Goal: Obtain resource: Download file/media

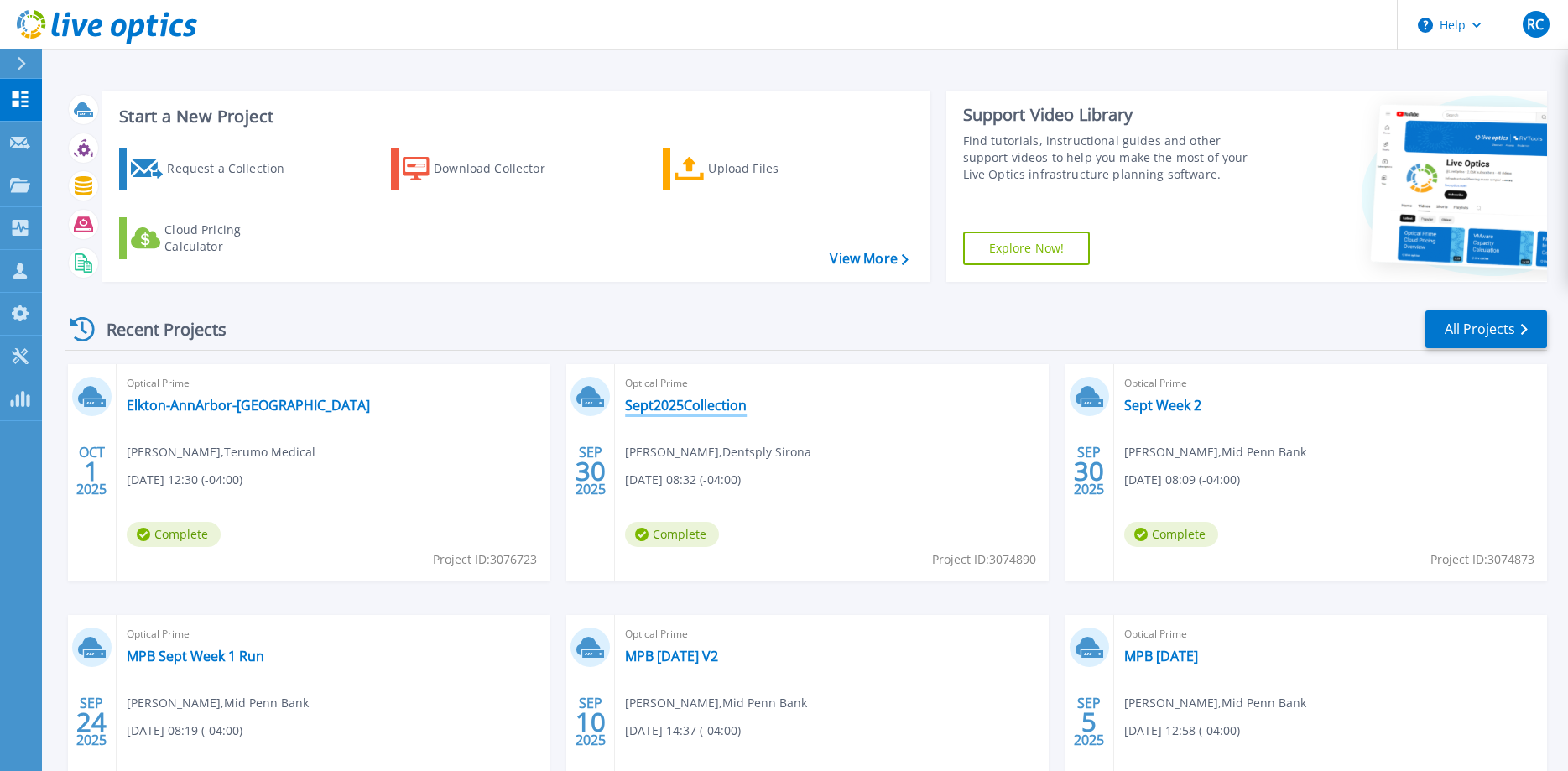
click at [708, 402] on link "Sept2025Collection" at bounding box center [685, 405] width 122 height 17
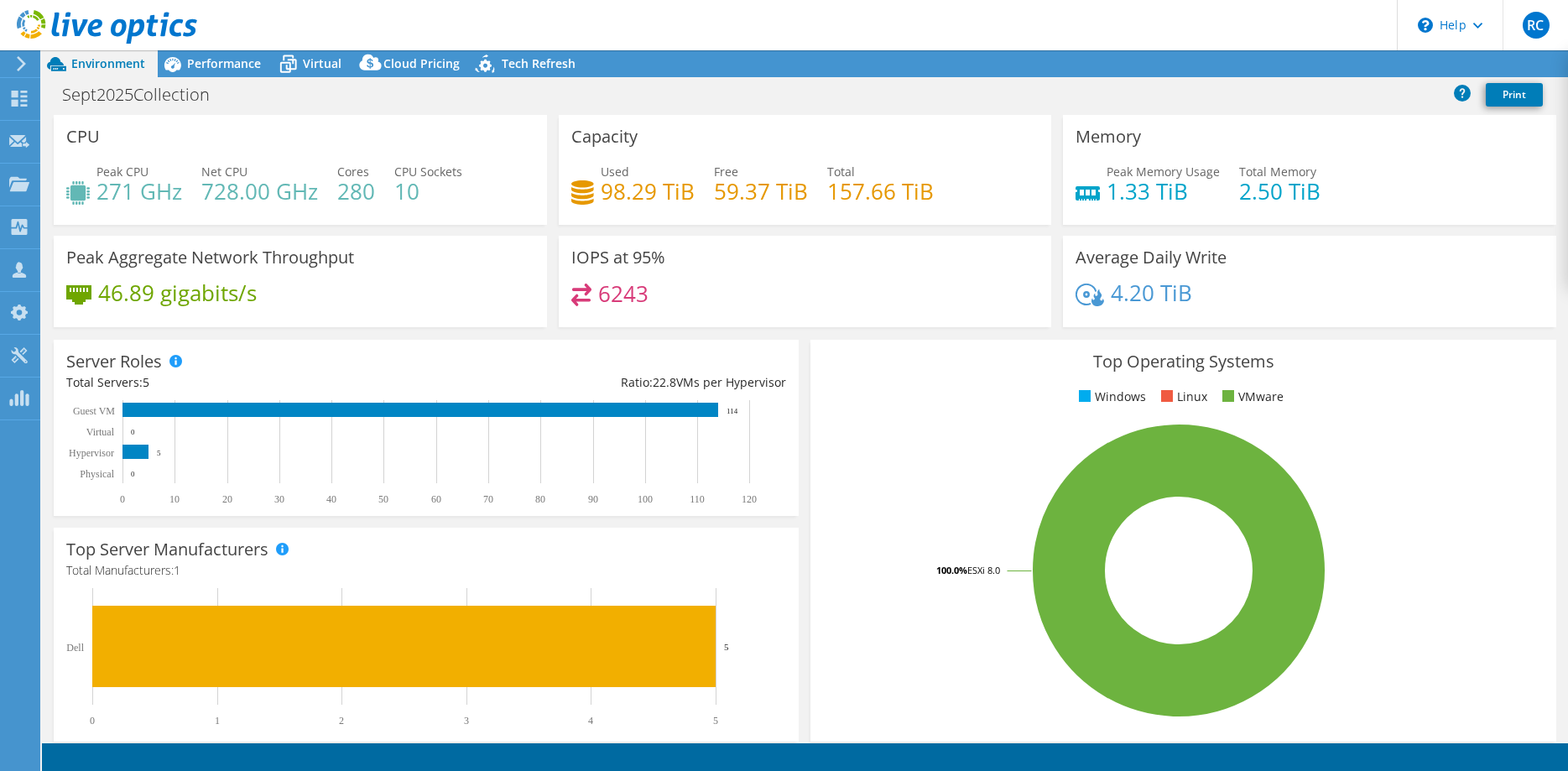
select select "USD"
click at [213, 59] on span "Performance" at bounding box center [224, 63] width 74 height 16
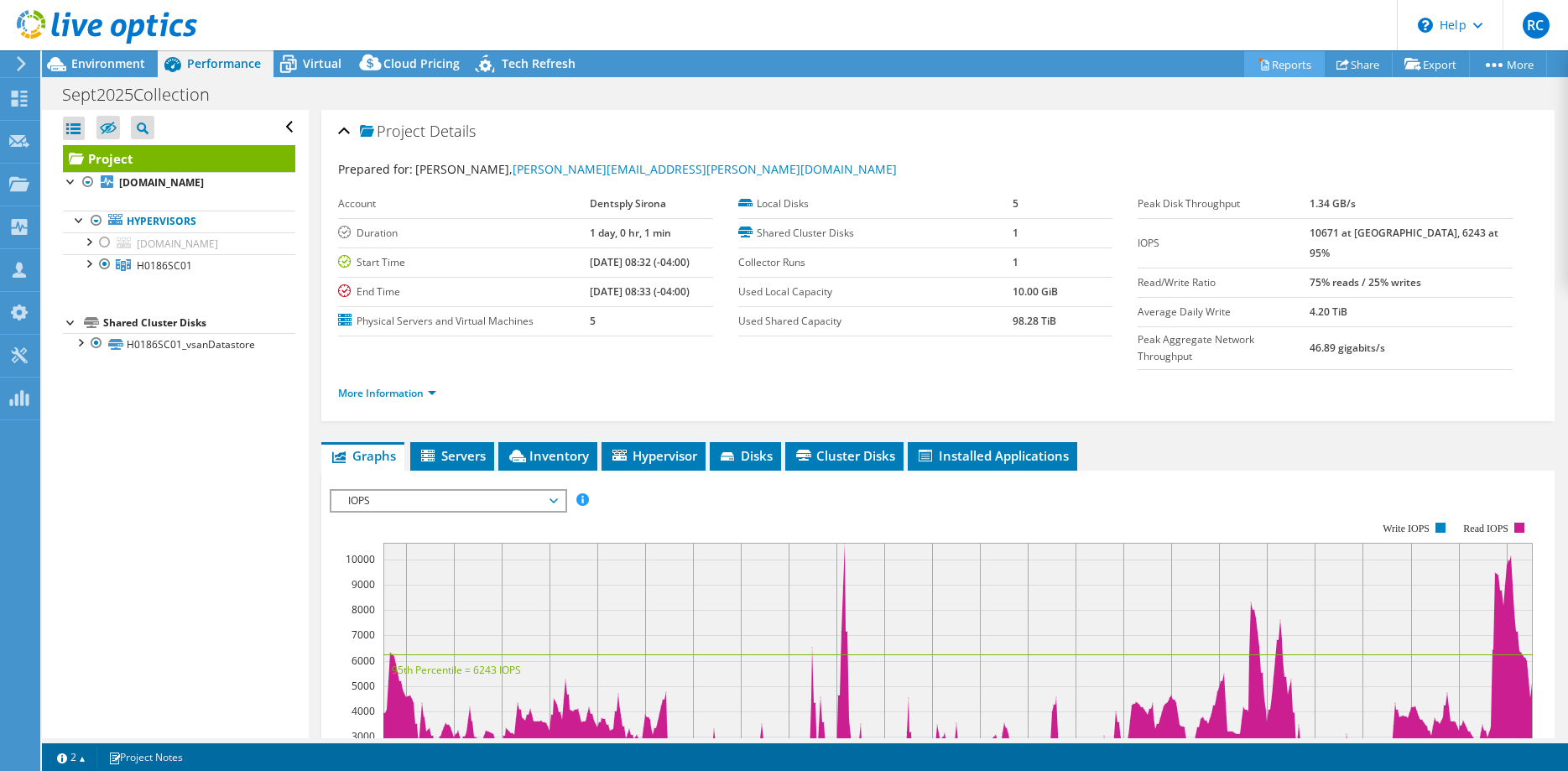
click at [1274, 64] on link "Reports" at bounding box center [1284, 64] width 80 height 26
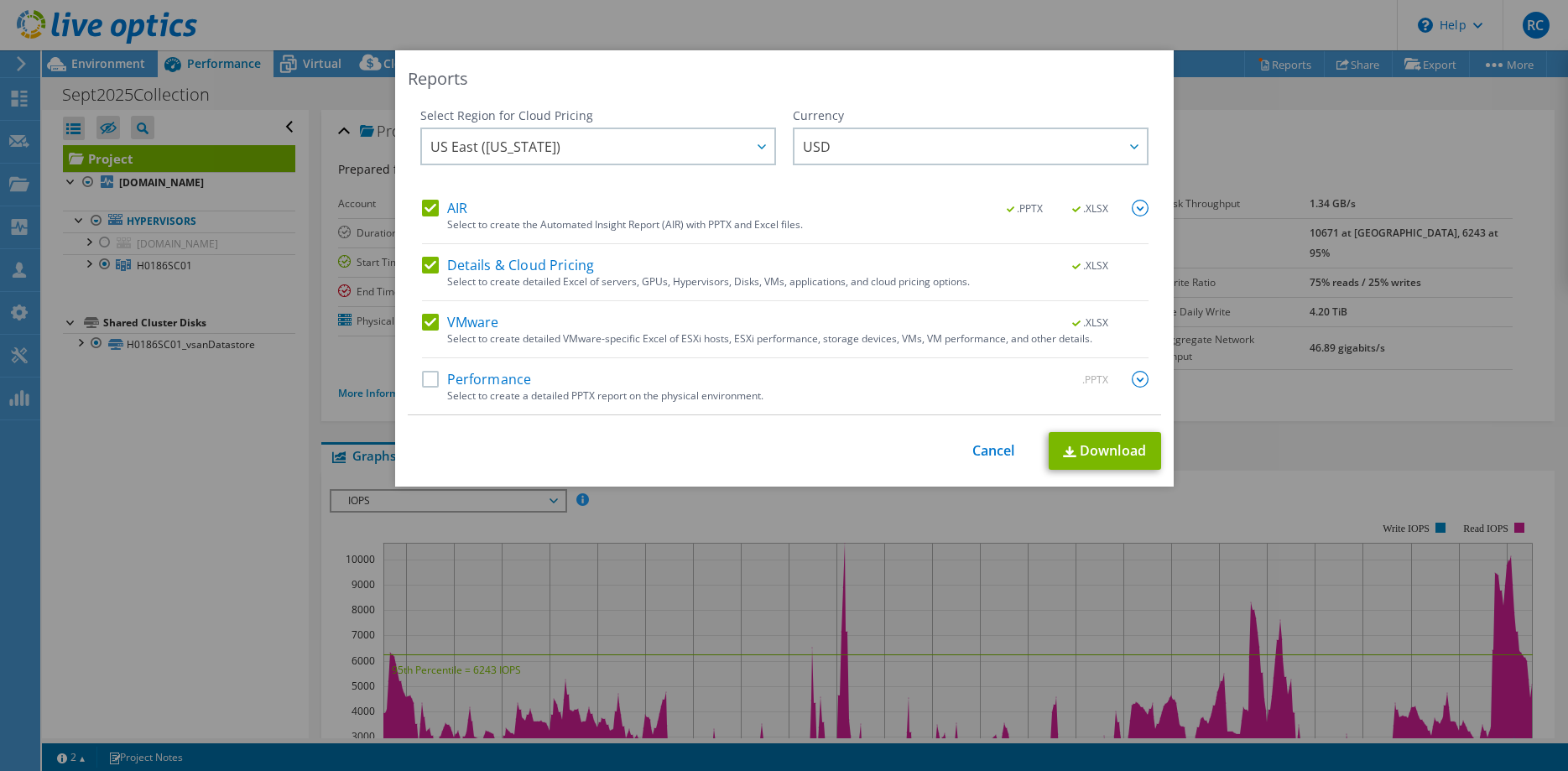
click at [434, 379] on label "Performance" at bounding box center [477, 379] width 110 height 17
click at [0, 0] on input "Performance" at bounding box center [0, 0] width 0 height 0
click at [1143, 379] on img at bounding box center [1140, 379] width 17 height 17
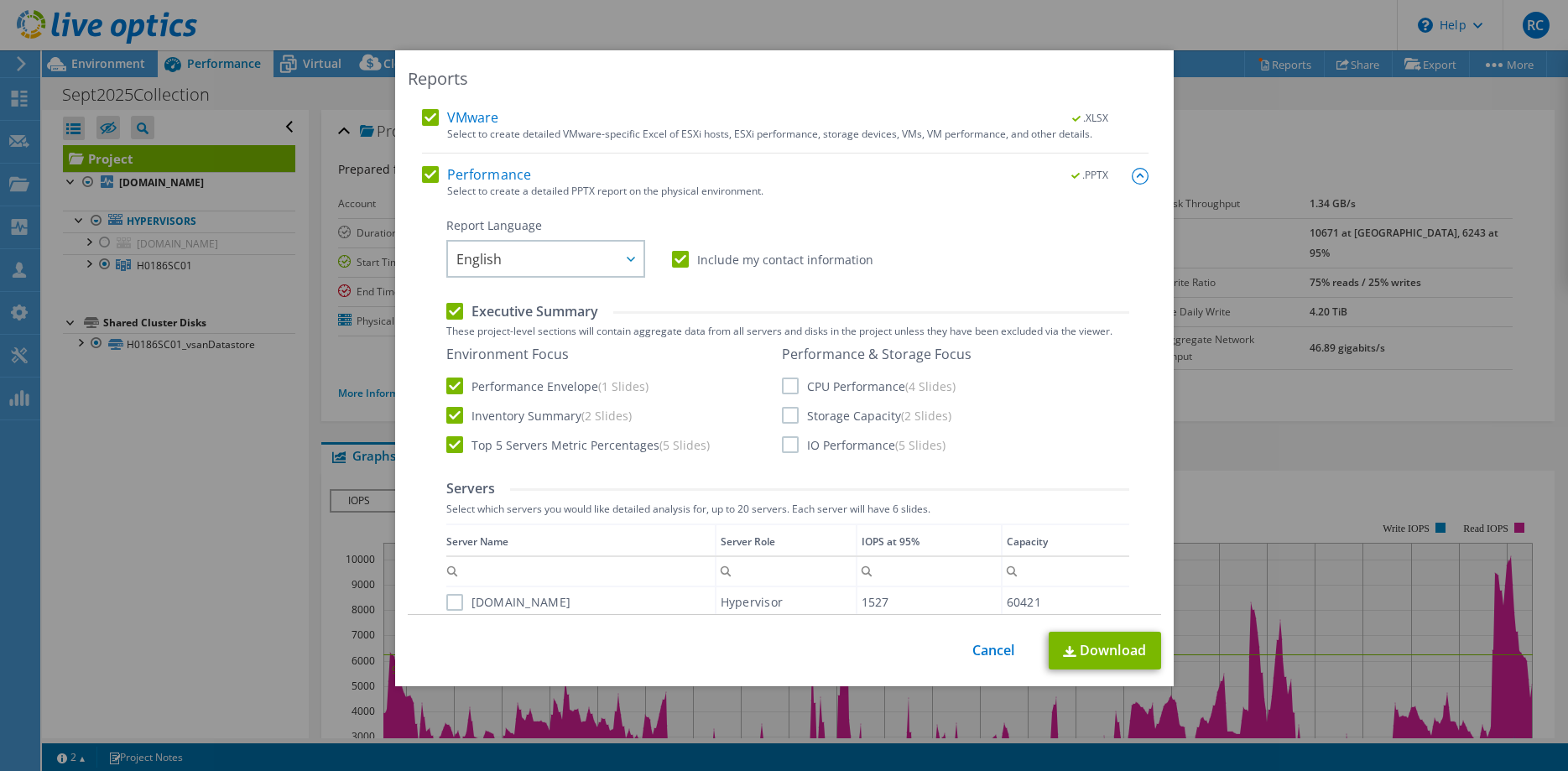
scroll to position [257, 0]
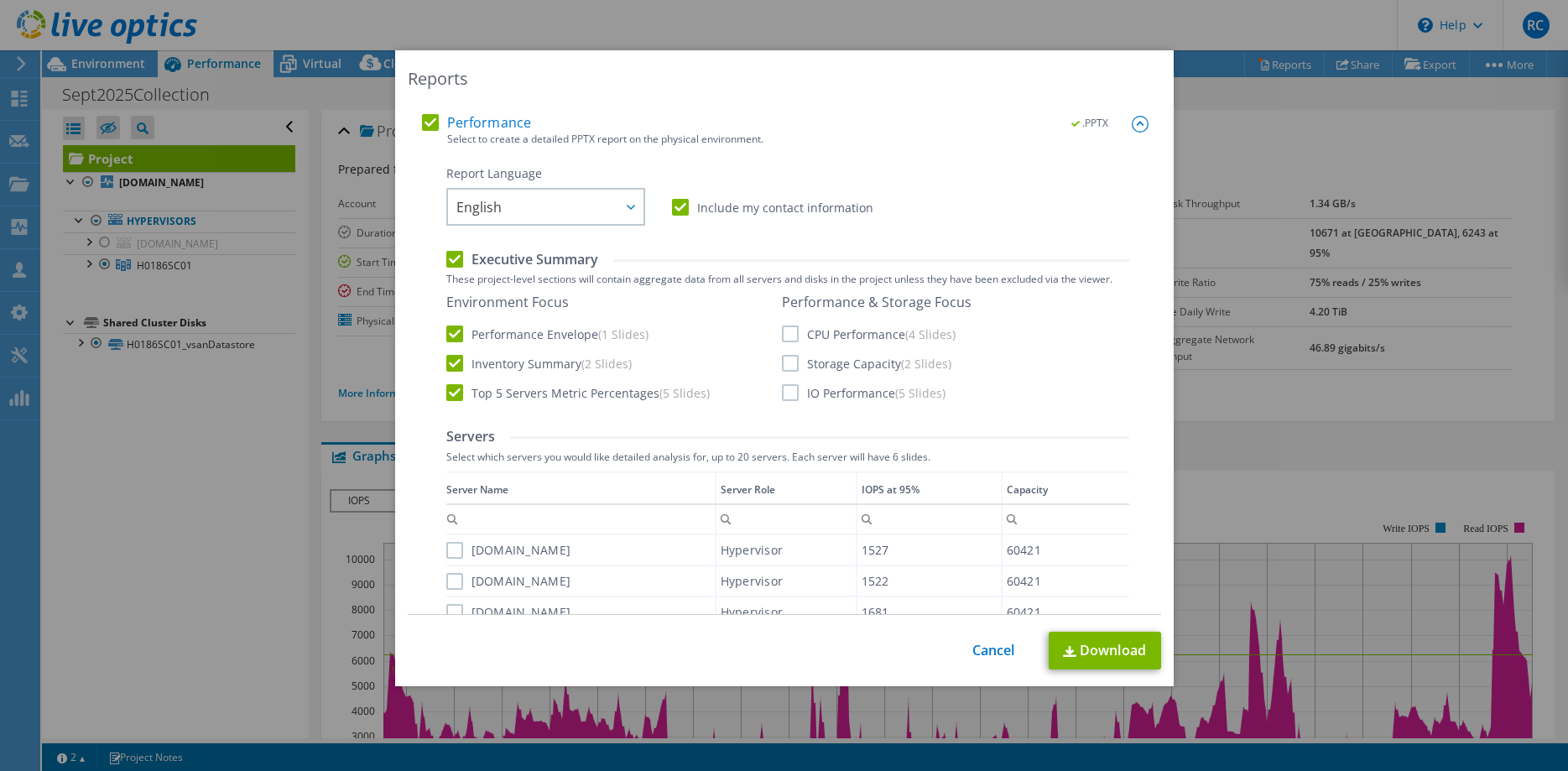
click at [784, 332] on label "CPU Performance (4 Slides)" at bounding box center [868, 334] width 174 height 17
click at [0, 0] on input "CPU Performance (4 Slides)" at bounding box center [0, 0] width 0 height 0
click at [783, 366] on label "Storage Capacity (2 Slides)" at bounding box center [866, 363] width 169 height 17
click at [0, 0] on input "Storage Capacity (2 Slides)" at bounding box center [0, 0] width 0 height 0
click at [793, 392] on label "IO Performance (5 Slides)" at bounding box center [863, 393] width 163 height 17
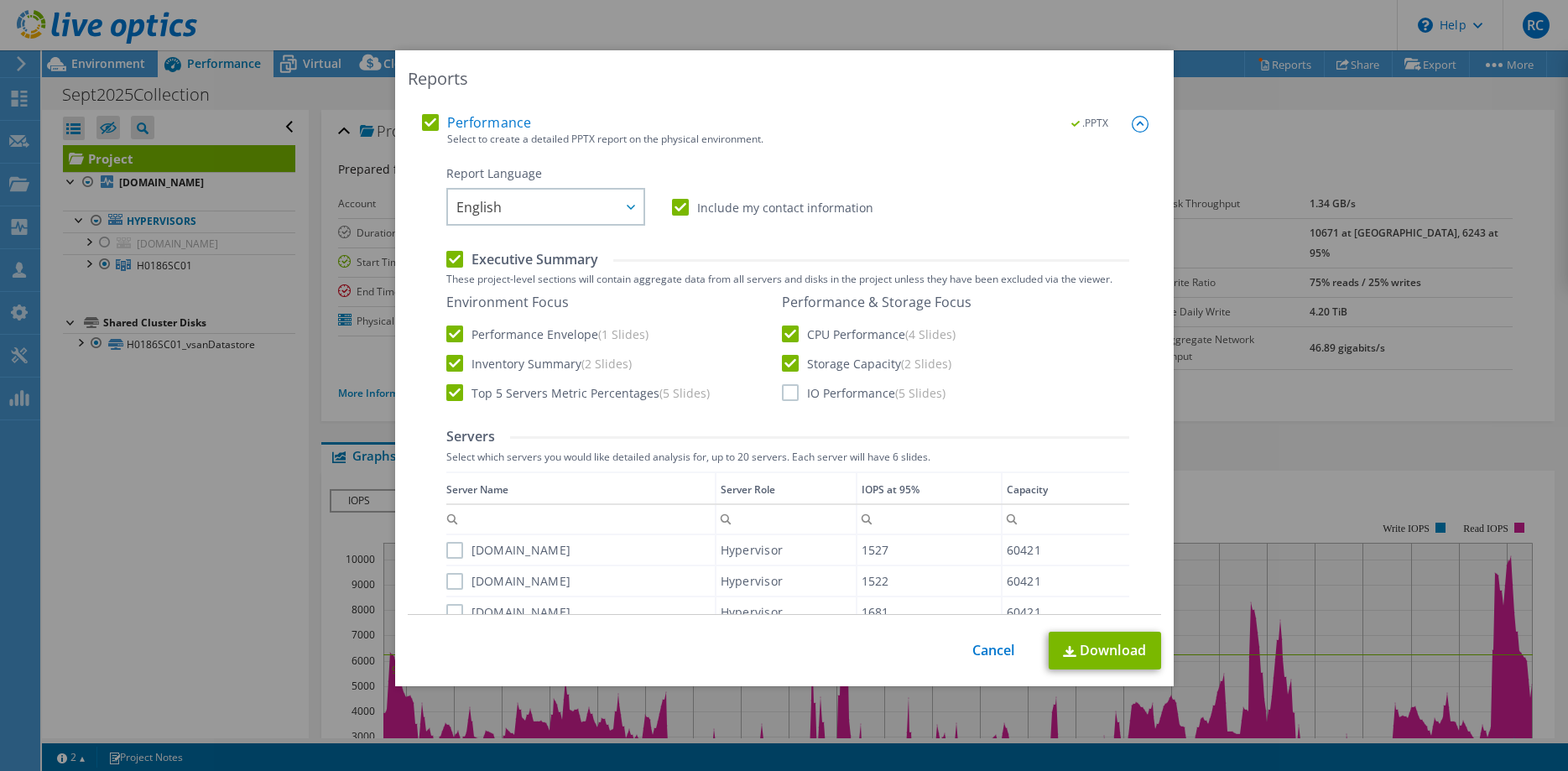
click at [0, 0] on input "IO Performance (5 Slides)" at bounding box center [0, 0] width 0 height 0
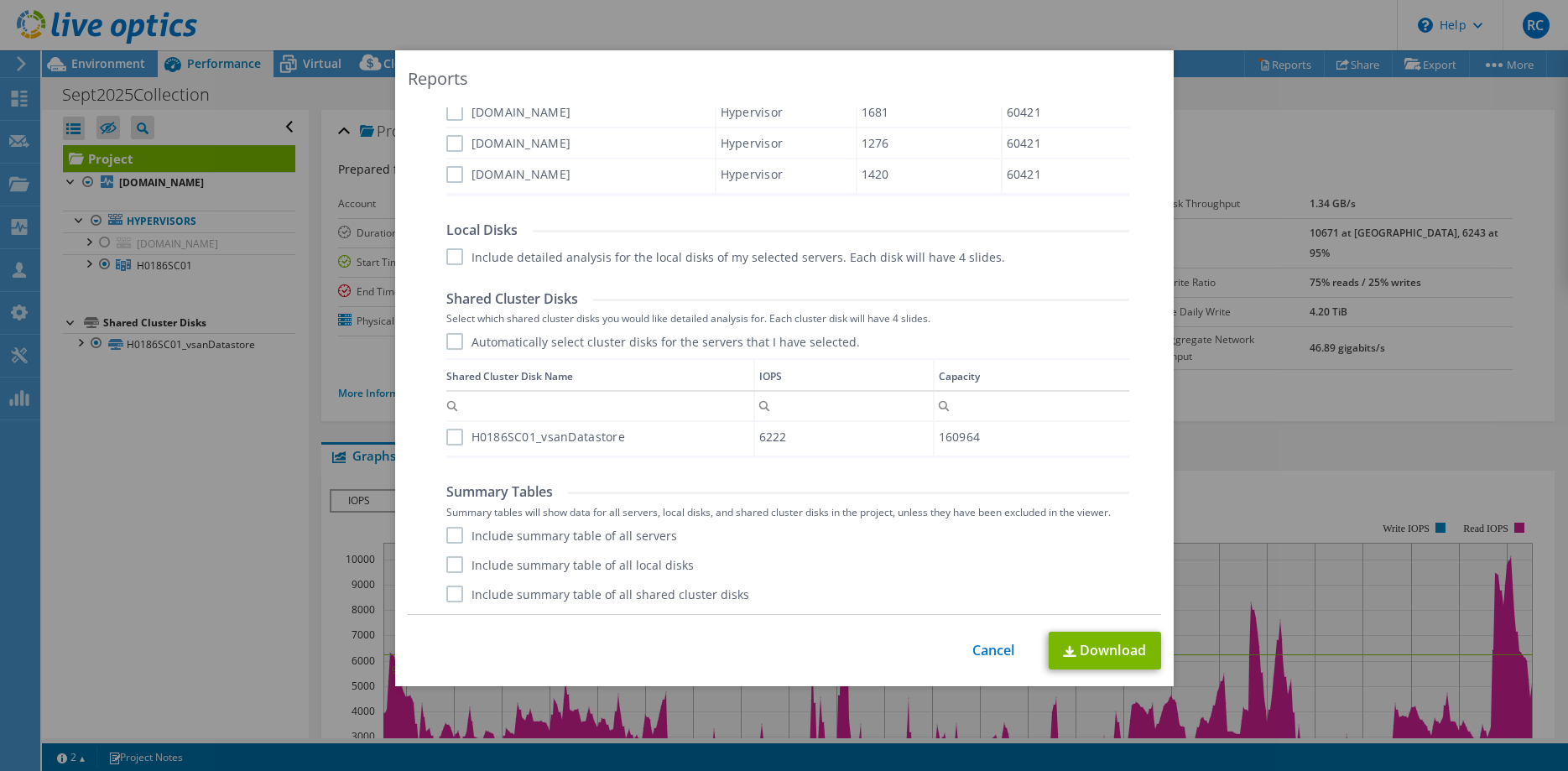
scroll to position [749, 0]
click at [450, 537] on label "Include summary table of all servers" at bounding box center [562, 534] width 230 height 17
click at [0, 0] on input "Include summary table of all servers" at bounding box center [0, 0] width 0 height 0
click at [454, 562] on label "Include summary table of all local disks" at bounding box center [570, 563] width 247 height 17
click at [0, 0] on input "Include summary table of all local disks" at bounding box center [0, 0] width 0 height 0
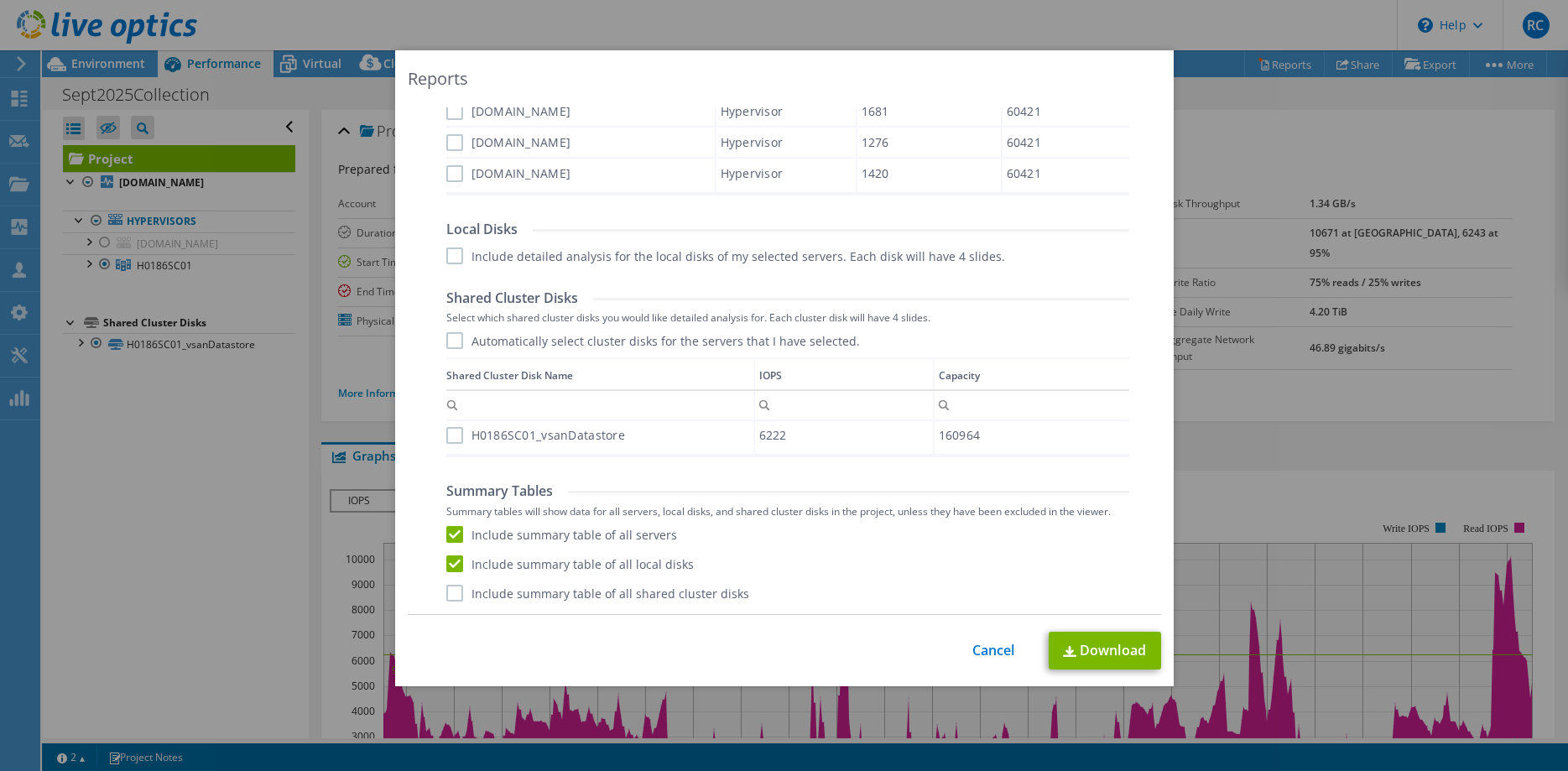
click at [456, 594] on label "Include summary table of all shared cluster disks" at bounding box center [598, 593] width 303 height 17
click at [0, 0] on input "Include summary table of all shared cluster disks" at bounding box center [0, 0] width 0 height 0
click at [1100, 652] on link "Download" at bounding box center [1104, 650] width 112 height 38
click at [989, 650] on link "Cancel" at bounding box center [993, 650] width 42 height 16
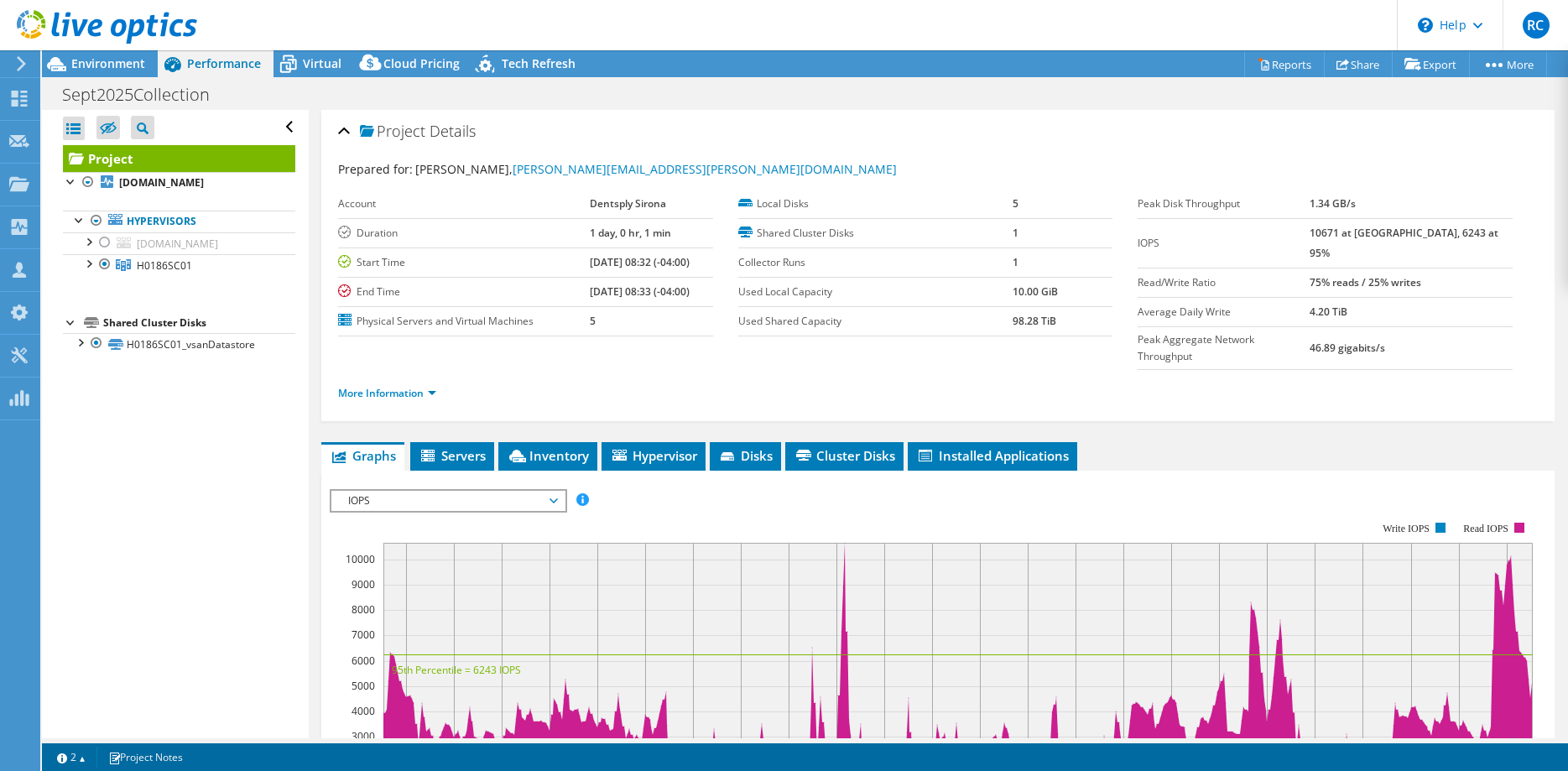
click at [17, 58] on icon at bounding box center [21, 64] width 12 height 15
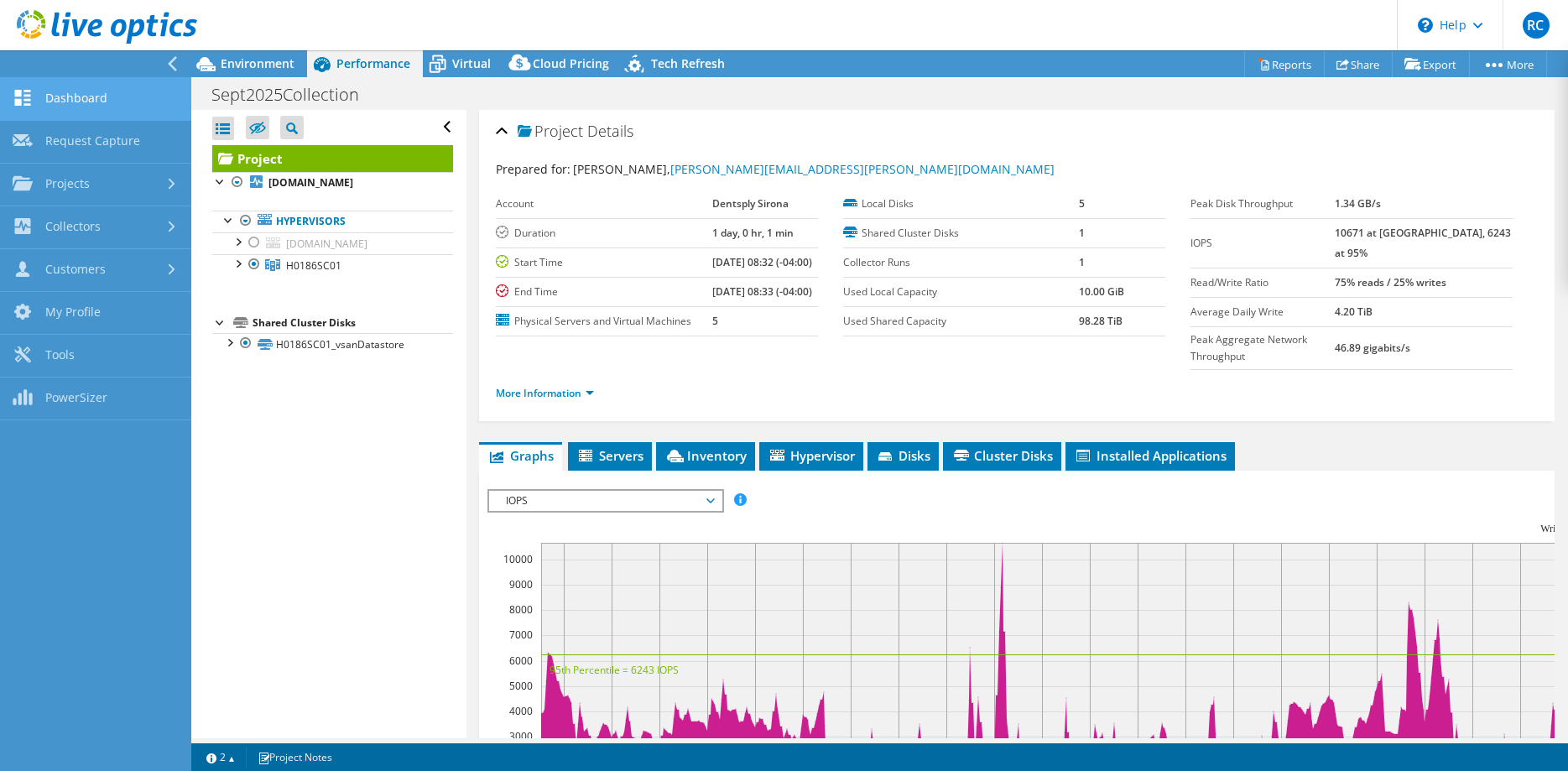
click at [77, 100] on link "Dashboard" at bounding box center [95, 99] width 192 height 42
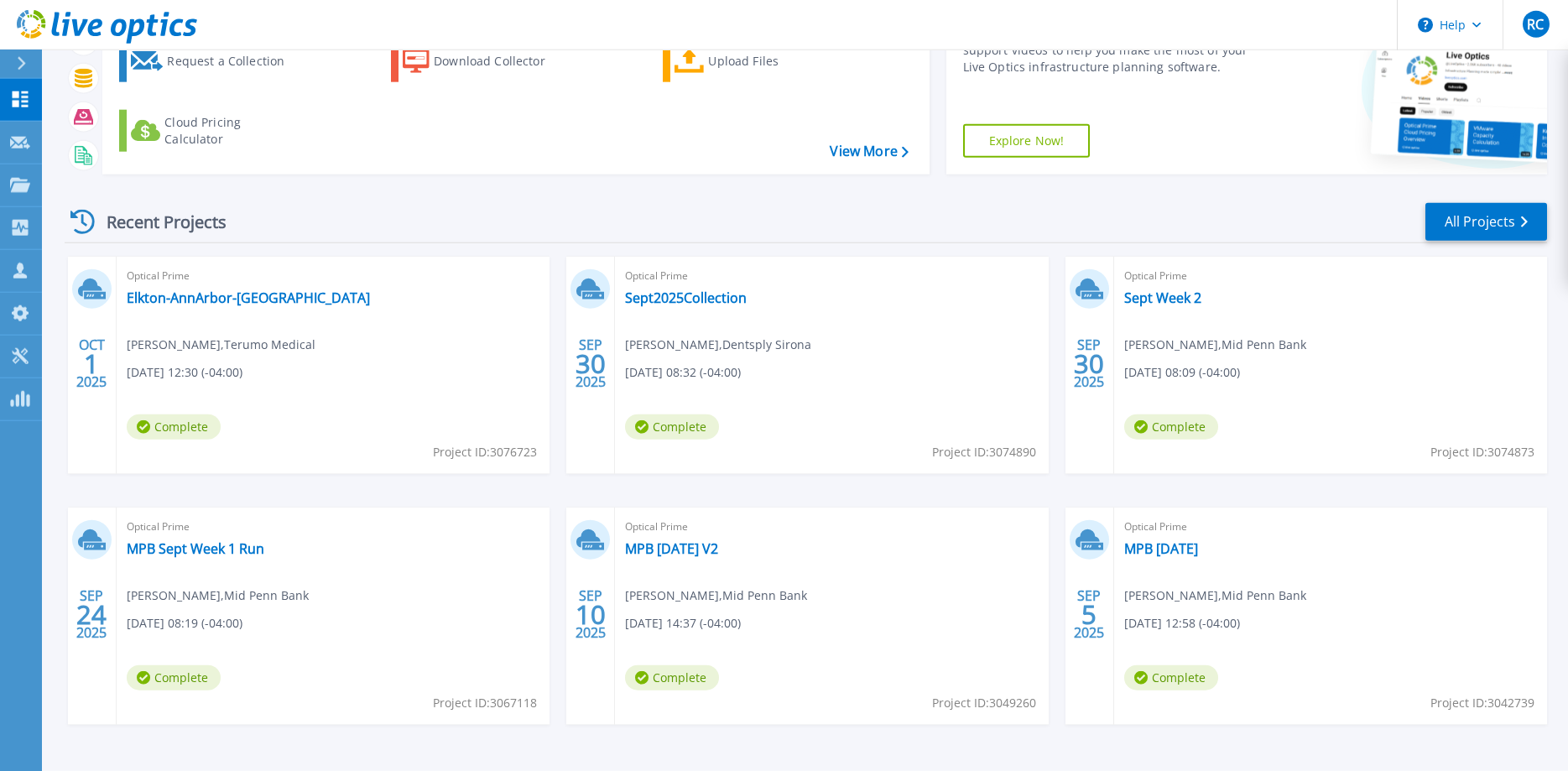
scroll to position [73, 0]
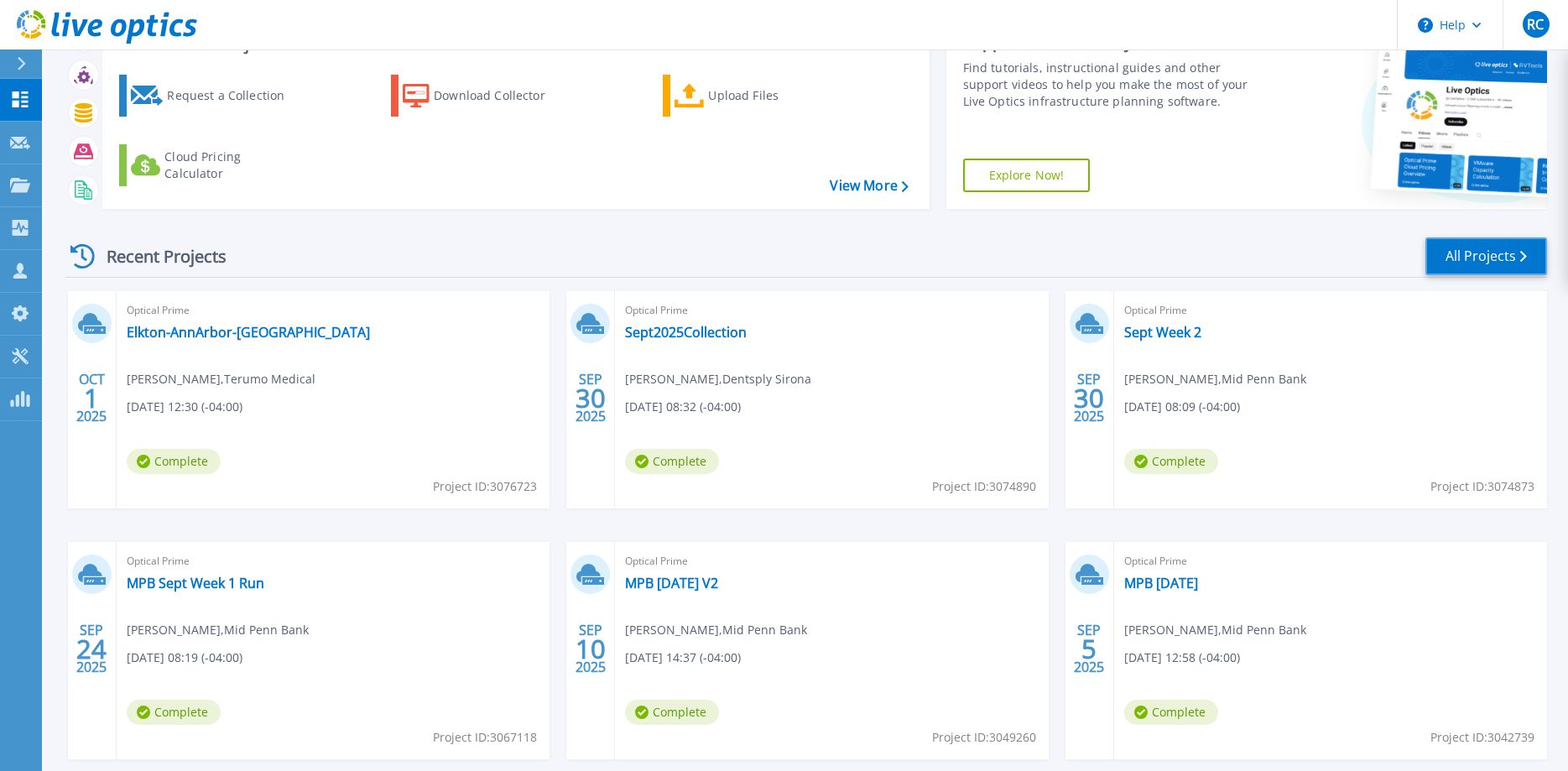
click at [1472, 252] on link "All Projects" at bounding box center [1486, 256] width 122 height 38
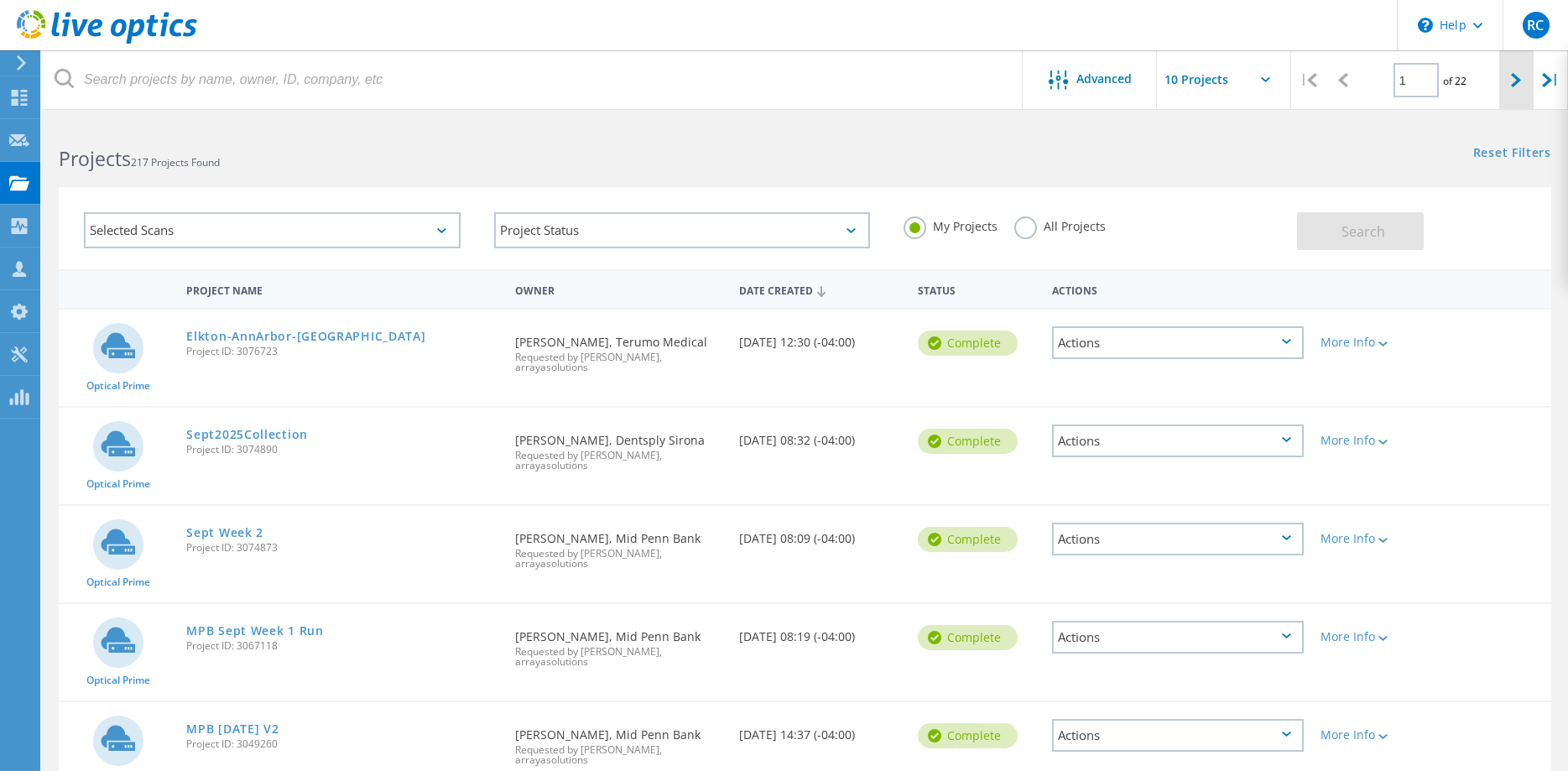
click at [1510, 78] on div at bounding box center [1516, 79] width 34 height 59
type input "2"
